Goal: Register for event/course

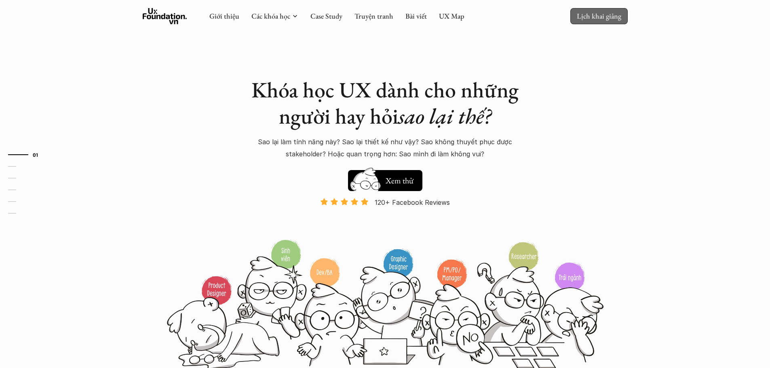
click at [599, 17] on p "Lịch khai giảng" at bounding box center [599, 15] width 44 height 9
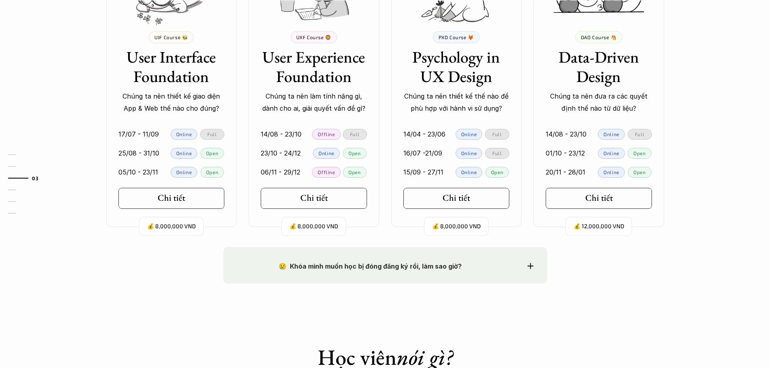
scroll to position [815, 0]
click at [321, 199] on h5 "Chi tiết" at bounding box center [310, 197] width 27 height 11
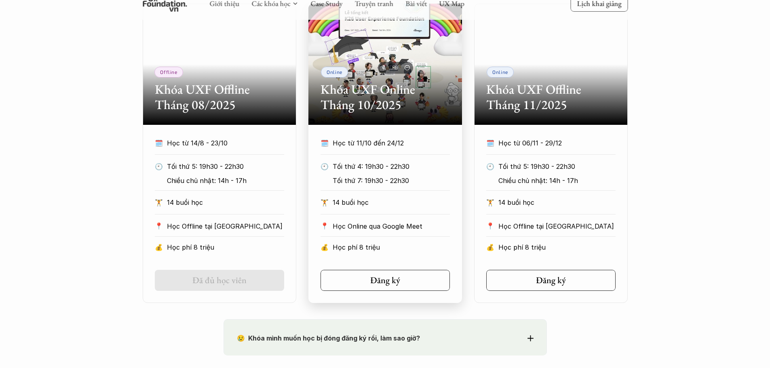
scroll to position [445, 0]
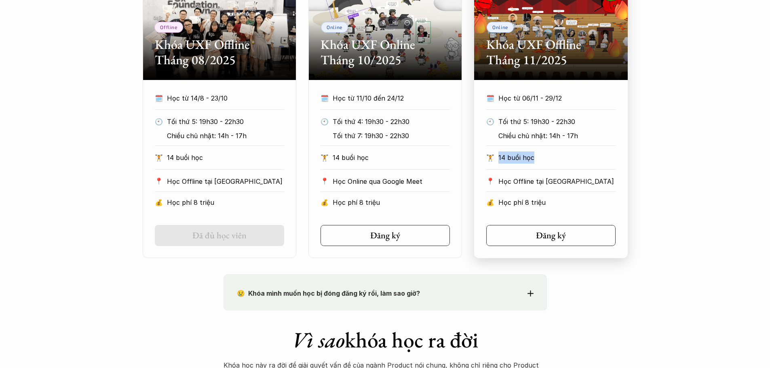
drag, startPoint x: 499, startPoint y: 160, endPoint x: 539, endPoint y: 157, distance: 39.8
click at [539, 157] on p "14 buổi học" at bounding box center [556, 158] width 117 height 12
click at [557, 228] on link "Đăng ký" at bounding box center [550, 235] width 129 height 21
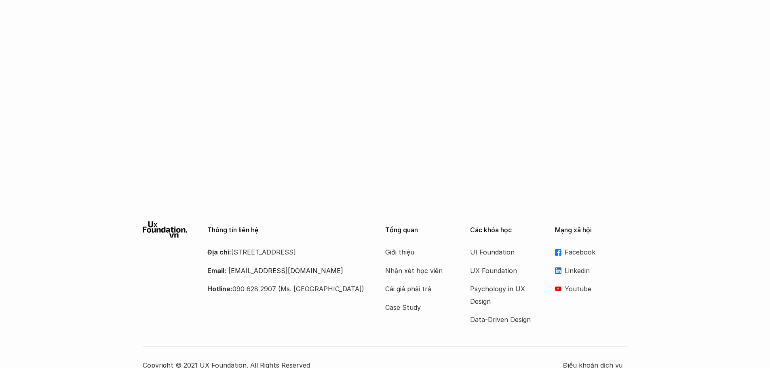
scroll to position [460, 0]
